Goal: Task Accomplishment & Management: Manage account settings

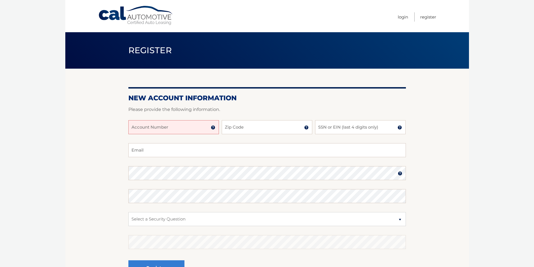
click at [186, 126] on input "Account Number" at bounding box center [173, 127] width 91 height 14
type input "44455994955"
click at [248, 126] on input "Zip Code" at bounding box center [267, 127] width 91 height 14
type input "14224"
click at [317, 123] on input "SSN or EIN (last 4 digits only)" at bounding box center [360, 127] width 91 height 14
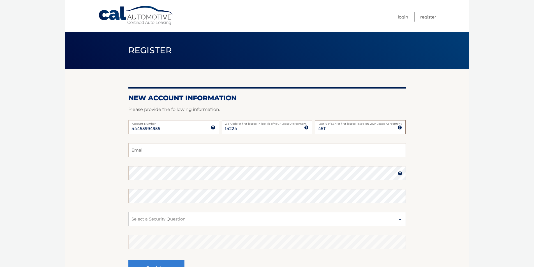
type input "4511"
click at [240, 154] on input "Email" at bounding box center [266, 150] width 277 height 14
type input "jgolando@live.com"
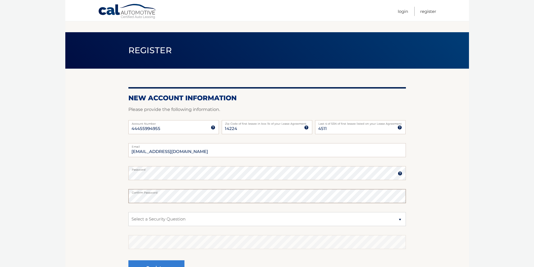
scroll to position [62, 0]
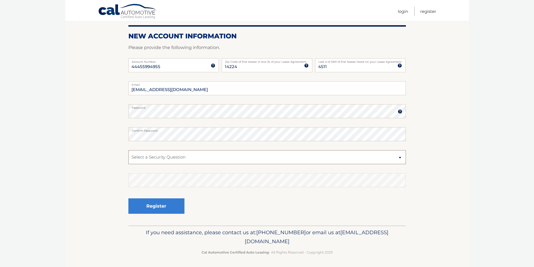
click at [144, 157] on select "Select a Security Question What was the name of your elementary school? What is…" at bounding box center [266, 157] width 277 height 14
select select "1"
click at [128, 150] on select "Select a Security Question What was the name of your elementary school? What is…" at bounding box center [266, 157] width 277 height 14
click at [154, 206] on button "Register" at bounding box center [156, 205] width 56 height 15
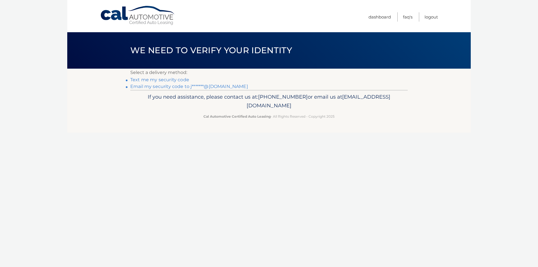
click at [224, 85] on link "Email my security code to j*******@live.com" at bounding box center [189, 86] width 118 height 5
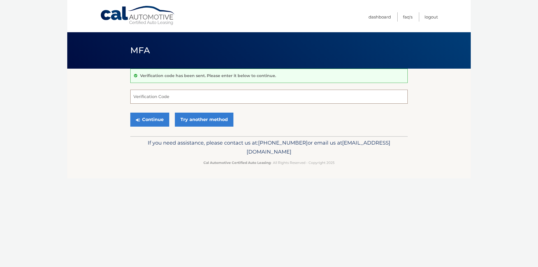
click at [175, 96] on input "Verification Code" at bounding box center [268, 97] width 277 height 14
type input "700129"
click at [146, 119] on button "Continue" at bounding box center [149, 120] width 39 height 14
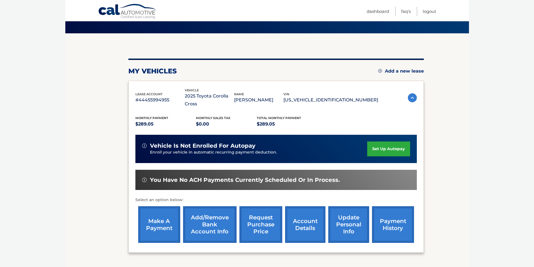
scroll to position [73, 0]
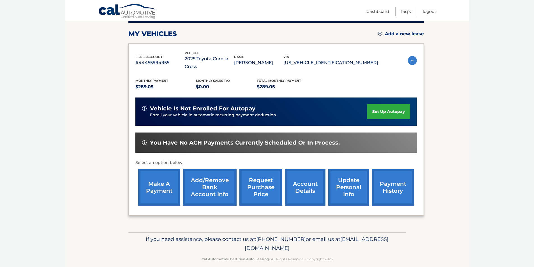
click at [380, 105] on link "set up autopay" at bounding box center [388, 111] width 43 height 15
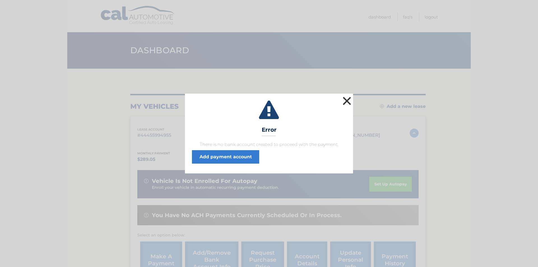
click at [347, 100] on button "×" at bounding box center [346, 100] width 11 height 11
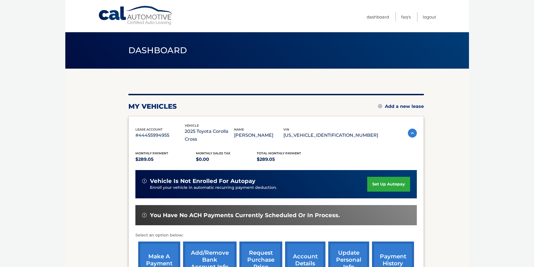
scroll to position [73, 0]
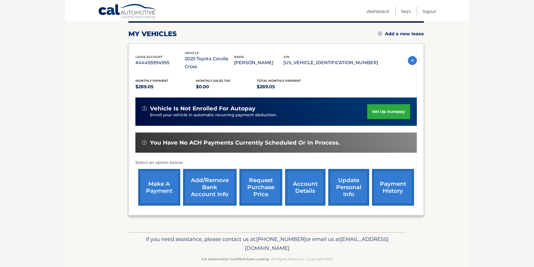
click at [212, 184] on link "Add/Remove bank account info" at bounding box center [210, 187] width 54 height 37
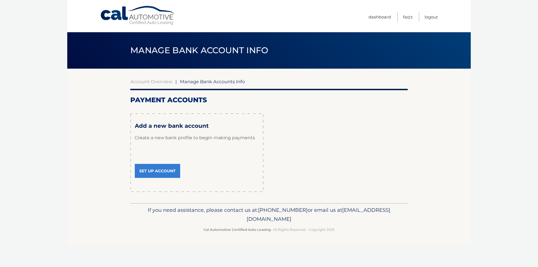
click at [161, 168] on link "Set Up Account" at bounding box center [157, 171] width 45 height 14
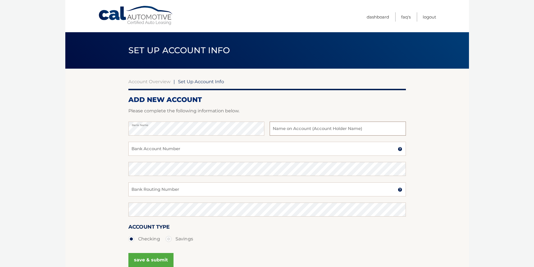
click at [286, 129] on input "text" at bounding box center [338, 129] width 136 height 14
type input "j"
type input "Joy K Golando"
click at [170, 145] on input "Bank Account Number" at bounding box center [266, 149] width 277 height 14
click at [138, 149] on input "Bank Account Number" at bounding box center [266, 149] width 277 height 14
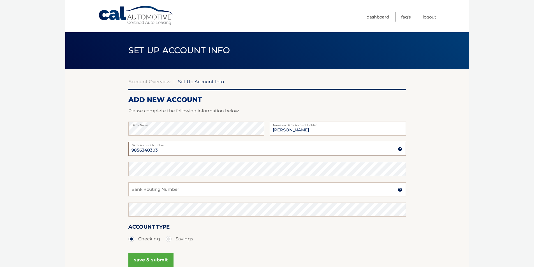
type input "9856340303"
click at [165, 193] on input "Bank Routing Number" at bounding box center [266, 189] width 277 height 14
type input "022000046"
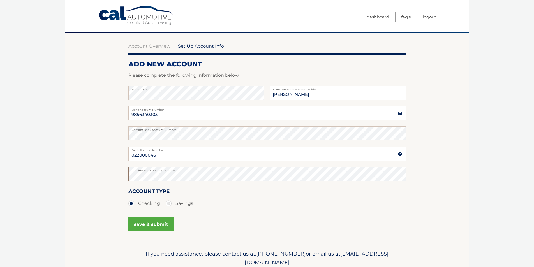
scroll to position [58, 0]
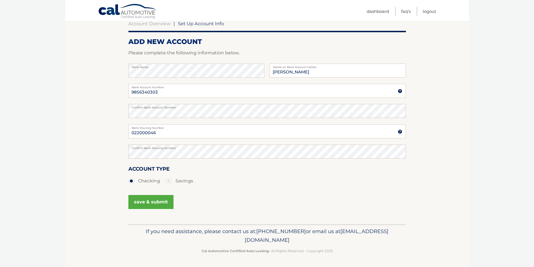
click at [152, 202] on button "save & submit" at bounding box center [150, 202] width 45 height 14
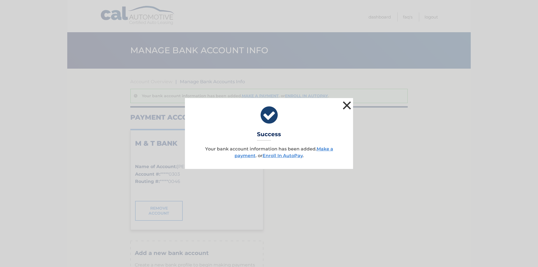
click at [346, 109] on button "×" at bounding box center [346, 105] width 11 height 11
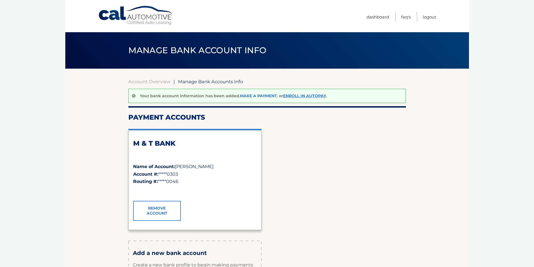
click at [268, 95] on link "Make a payment" at bounding box center [258, 95] width 37 height 5
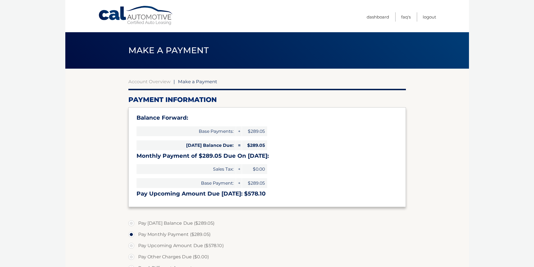
select select "YjYyOTEwNWQtNzQ0Yi00MzM2LTk4MzctOTYzMzRlZjVkZjIz"
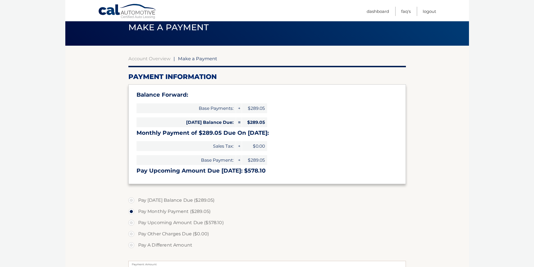
scroll to position [22, 0]
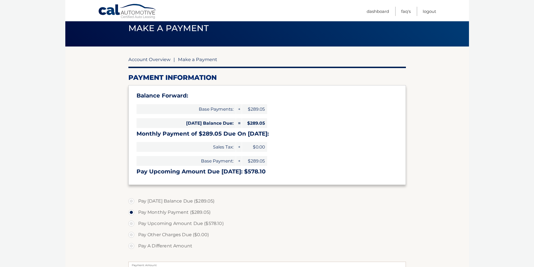
click at [158, 58] on link "Account Overview" at bounding box center [149, 60] width 42 height 6
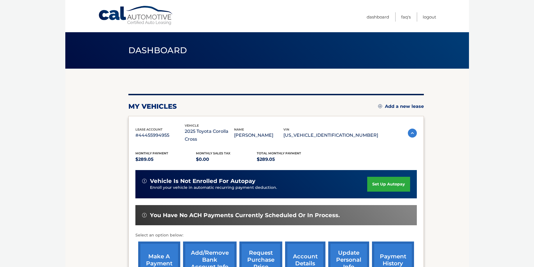
scroll to position [73, 0]
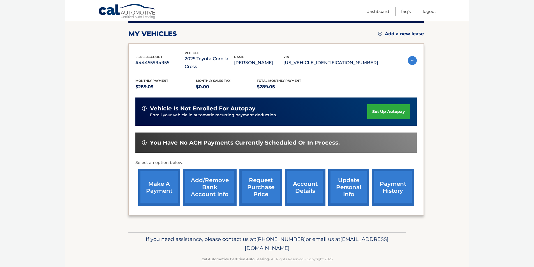
click at [384, 104] on link "set up autopay" at bounding box center [388, 111] width 43 height 15
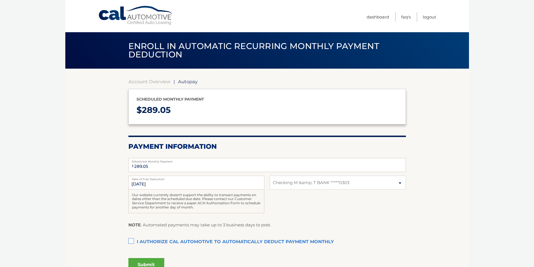
select select "YjYyOTEwNWQtNzQ0Yi00MzM2LTk4MzctOTYzMzRlZjVkZjIz"
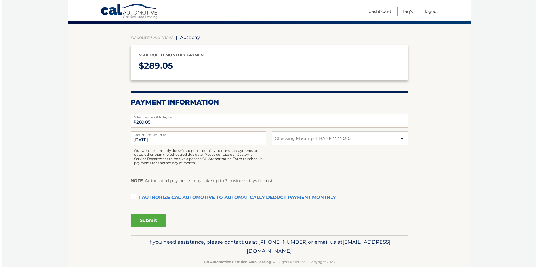
scroll to position [45, 0]
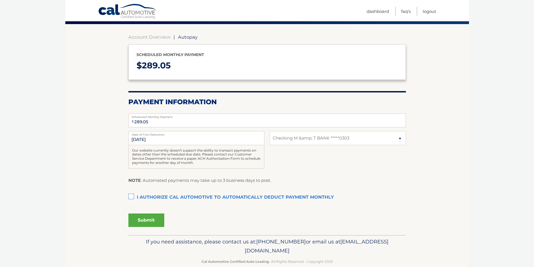
click at [129, 199] on label "I authorize cal automotive to automatically deduct payment monthly This checkbo…" at bounding box center [266, 197] width 277 height 11
click at [0, 0] on input "I authorize cal automotive to automatically deduct payment monthly This checkbo…" at bounding box center [0, 0] width 0 height 0
click at [146, 220] on button "Submit" at bounding box center [146, 220] width 36 height 13
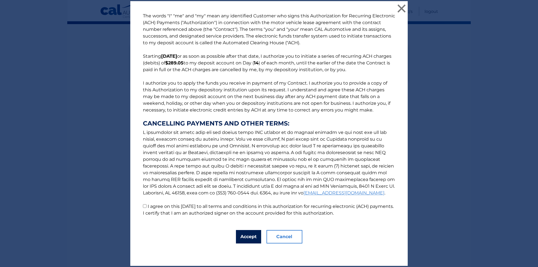
click at [249, 241] on button "Accept" at bounding box center [248, 236] width 25 height 13
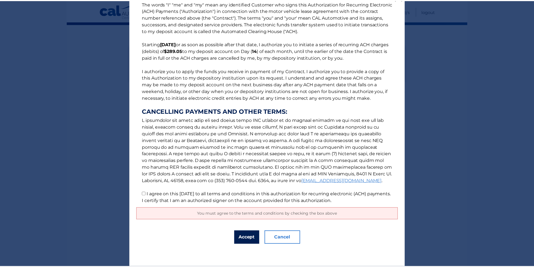
scroll to position [0, 0]
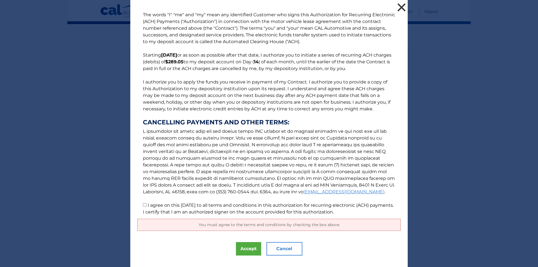
click at [400, 7] on button "×" at bounding box center [401, 7] width 11 height 11
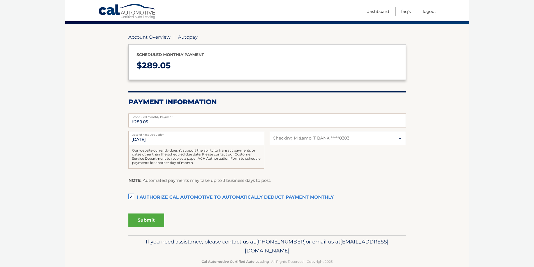
click at [160, 38] on link "Account Overview" at bounding box center [149, 37] width 42 height 6
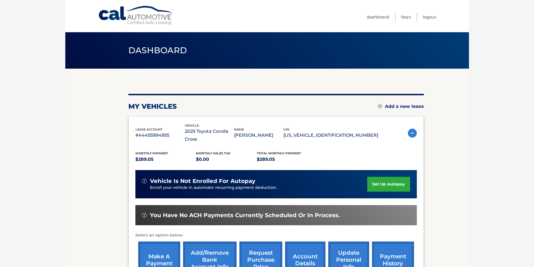
scroll to position [73, 0]
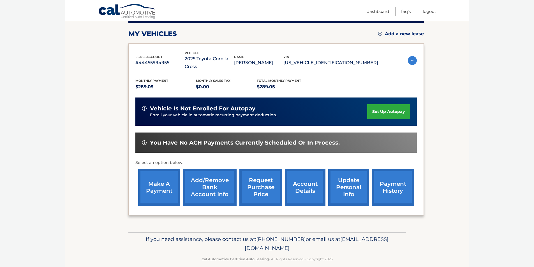
click at [164, 184] on link "make a payment" at bounding box center [159, 187] width 42 height 37
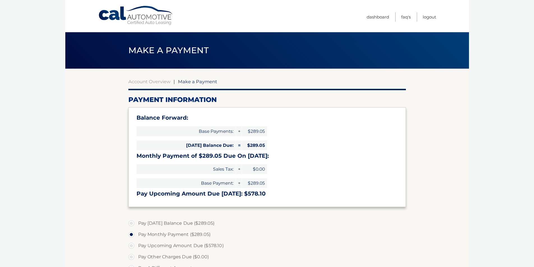
select select "YjYyOTEwNWQtNzQ0Yi00MzM2LTk4MzctOTYzMzRlZjVkZjIz"
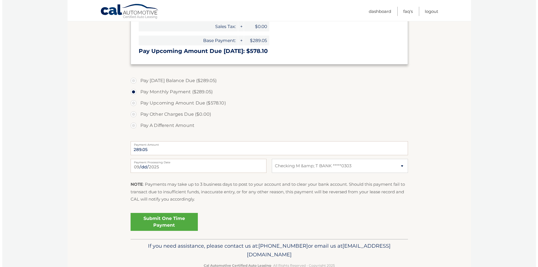
scroll to position [143, 0]
click at [172, 224] on link "Submit One Time Payment" at bounding box center [161, 221] width 67 height 18
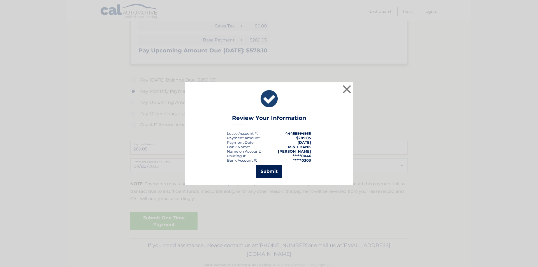
click at [266, 175] on button "Submit" at bounding box center [269, 171] width 26 height 13
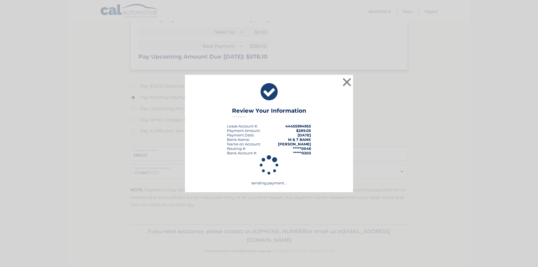
scroll to position [137, 0]
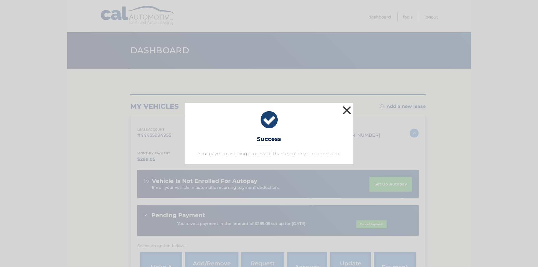
click at [346, 109] on button "×" at bounding box center [346, 110] width 11 height 11
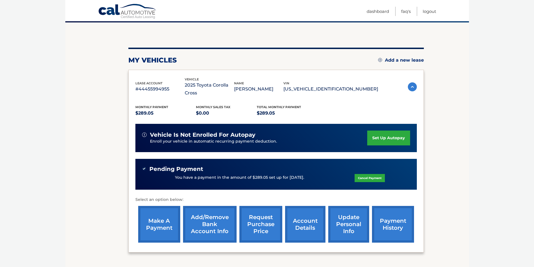
scroll to position [48, 0]
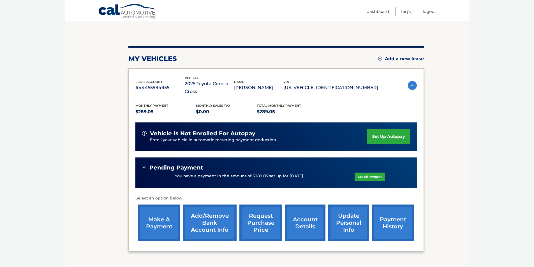
click at [395, 129] on link "set up autopay" at bounding box center [388, 136] width 43 height 15
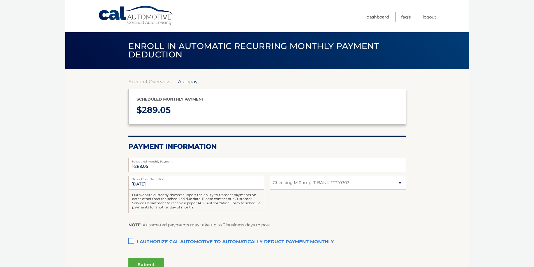
select select "YjYyOTEwNWQtNzQ0Yi00MzM2LTk4MzctOTYzMzRlZjVkZjIz"
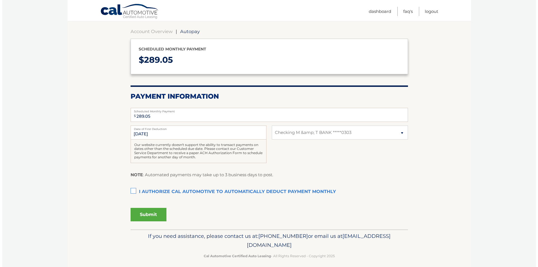
scroll to position [55, 0]
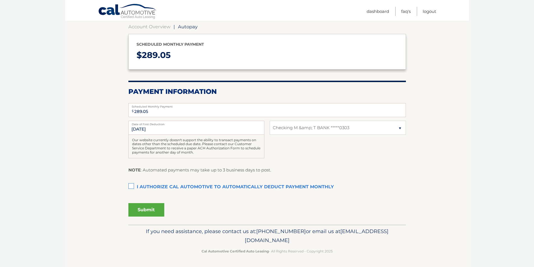
click at [131, 189] on label "I authorize cal automotive to automatically deduct payment monthly This checkbo…" at bounding box center [266, 187] width 277 height 11
click at [0, 0] on input "I authorize cal automotive to automatically deduct payment monthly This checkbo…" at bounding box center [0, 0] width 0 height 0
click at [143, 214] on button "Submit" at bounding box center [146, 209] width 36 height 13
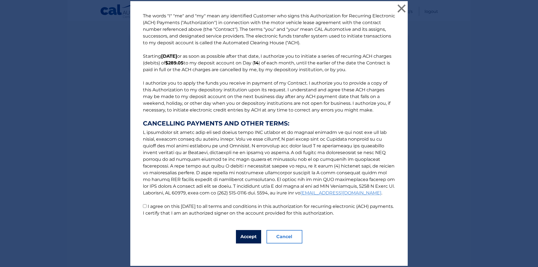
click at [242, 239] on button "Accept" at bounding box center [248, 236] width 25 height 13
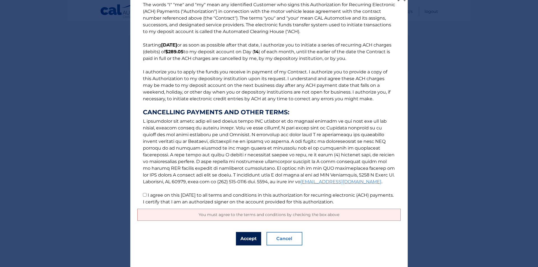
scroll to position [11, 0]
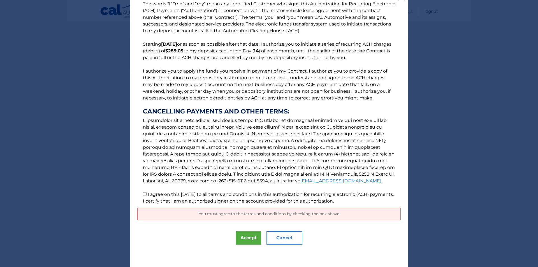
click at [143, 194] on input "I agree on this 09/14/2025 to all terms and conditions in this authorization fo…" at bounding box center [145, 194] width 4 height 4
checkbox input "true"
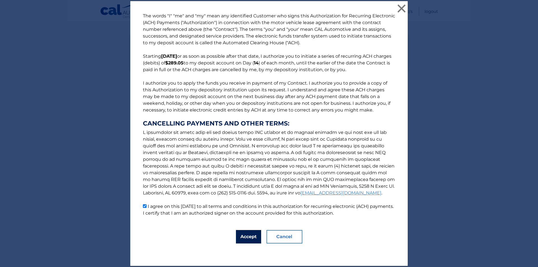
click at [245, 233] on button "Accept" at bounding box center [248, 236] width 25 height 13
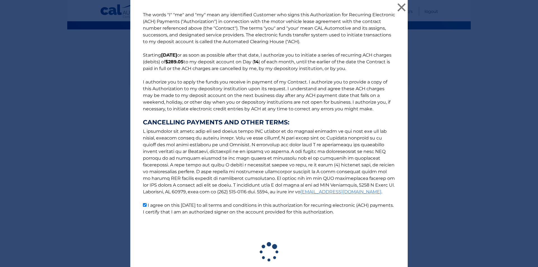
scroll to position [39, 0]
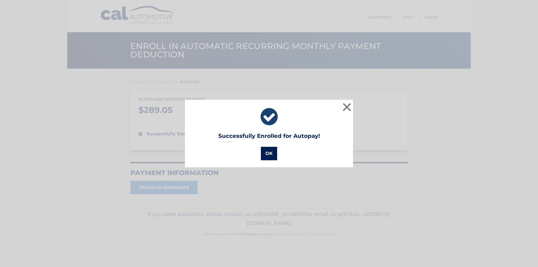
click at [270, 155] on button "OK" at bounding box center [269, 153] width 16 height 13
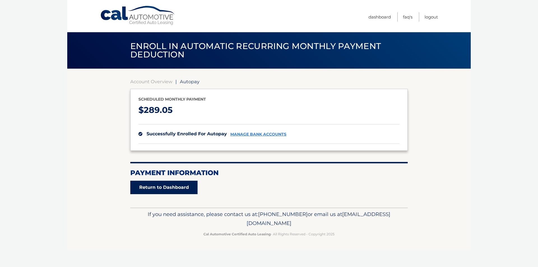
click at [177, 192] on link "Return to Dashboard" at bounding box center [163, 187] width 67 height 13
click at [187, 187] on link "Return to Dashboard" at bounding box center [163, 187] width 67 height 13
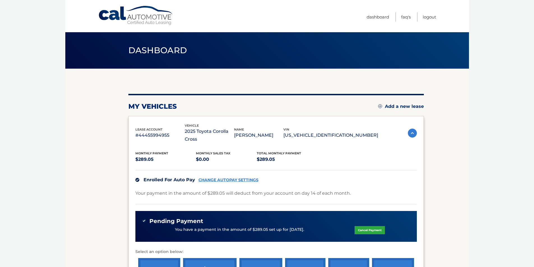
scroll to position [89, 0]
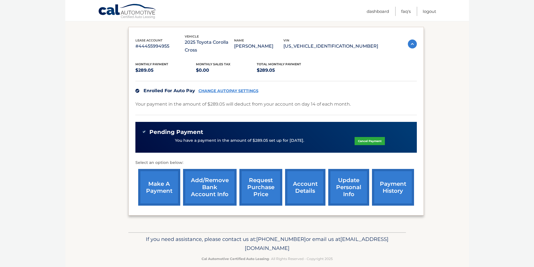
click at [382, 187] on link "payment history" at bounding box center [393, 187] width 42 height 37
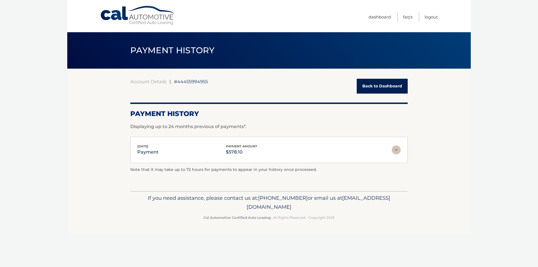
click at [398, 151] on img at bounding box center [396, 149] width 9 height 9
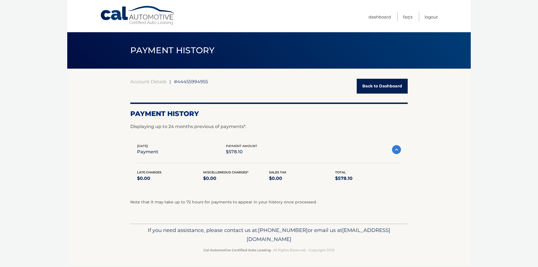
click at [383, 86] on link "Back to Dashboard" at bounding box center [382, 86] width 51 height 15
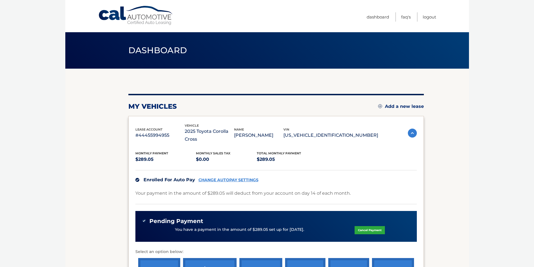
scroll to position [89, 0]
